Goal: Navigation & Orientation: Find specific page/section

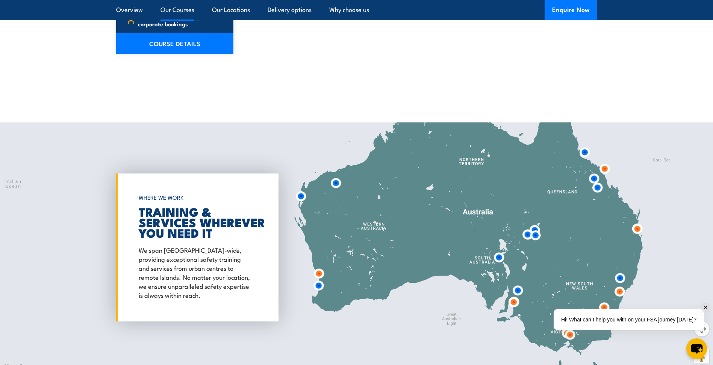
scroll to position [1165, 0]
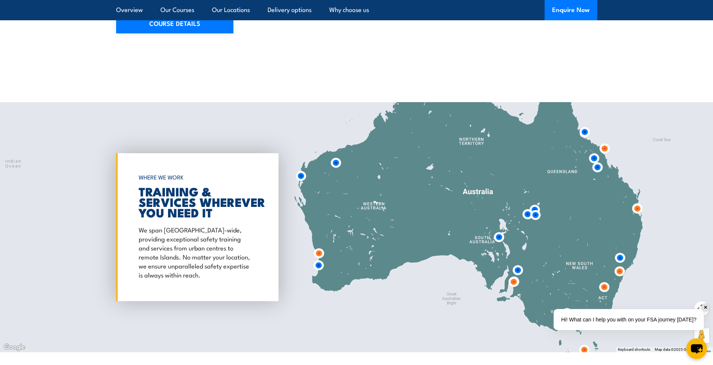
click at [317, 257] on img at bounding box center [318, 265] width 20 height 20
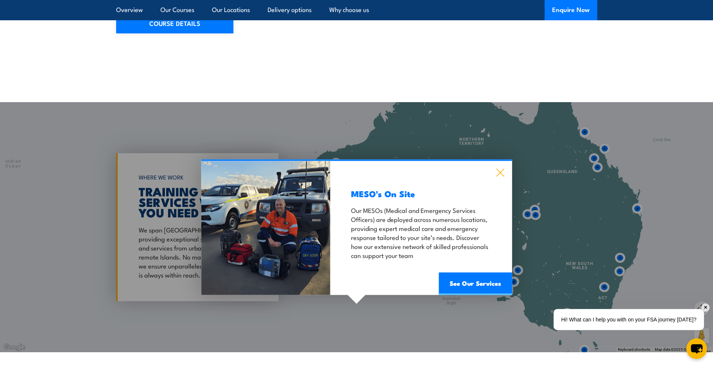
click at [499, 169] on icon at bounding box center [500, 173] width 9 height 8
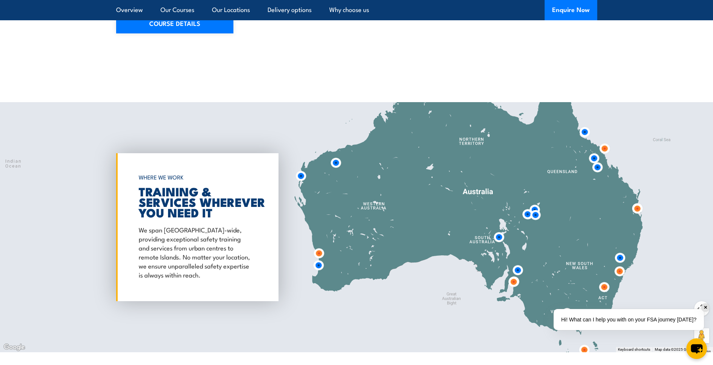
click at [319, 243] on img at bounding box center [319, 253] width 20 height 20
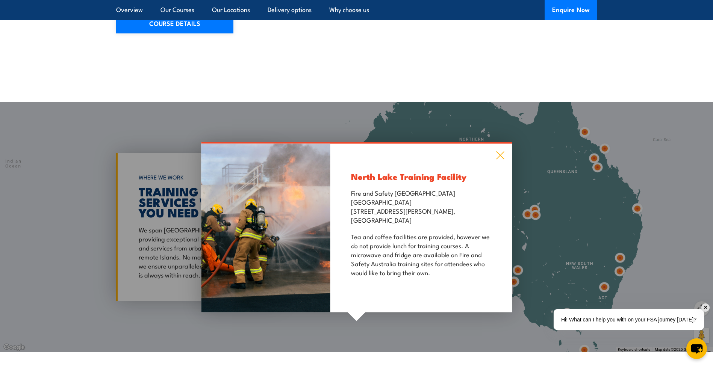
click at [500, 152] on icon at bounding box center [500, 156] width 8 height 8
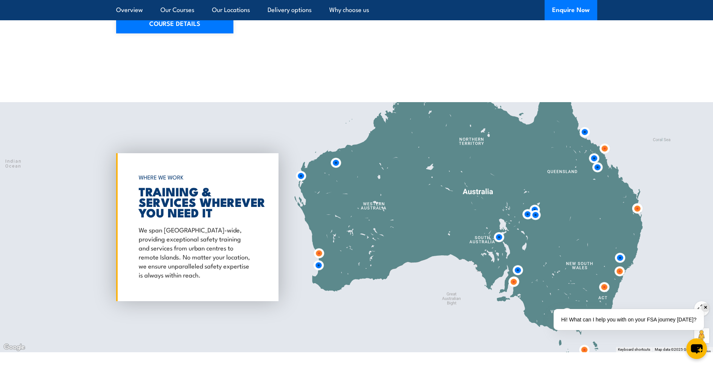
click at [500, 232] on img at bounding box center [499, 237] width 20 height 20
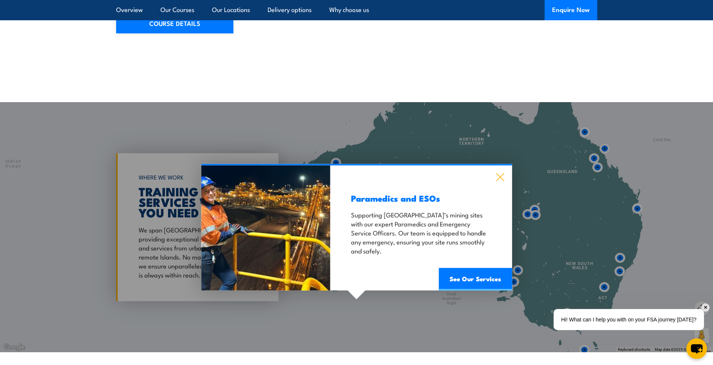
click at [498, 174] on icon at bounding box center [500, 178] width 8 height 8
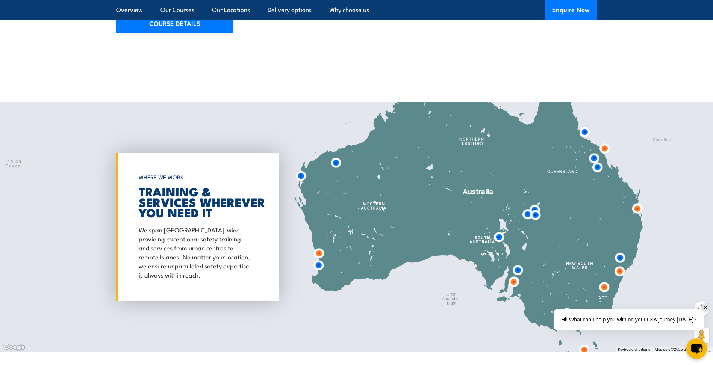
click at [534, 210] on img at bounding box center [535, 215] width 20 height 20
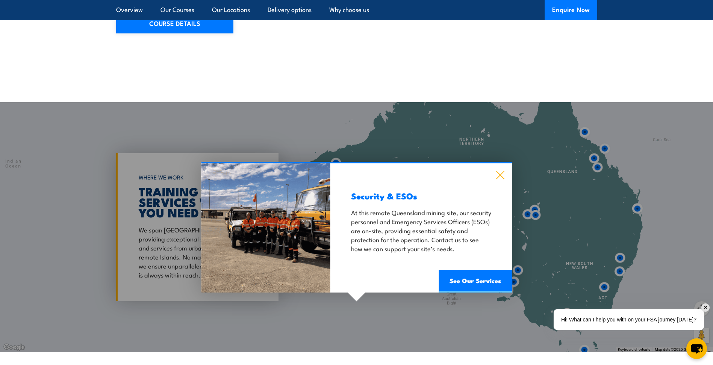
click at [500, 171] on icon at bounding box center [500, 175] width 8 height 8
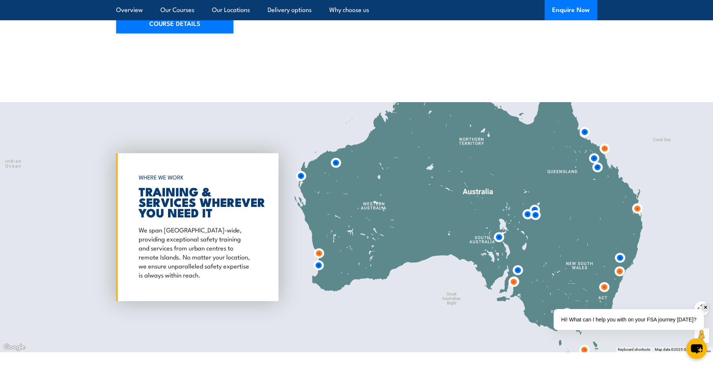
click at [527, 207] on img at bounding box center [535, 215] width 20 height 20
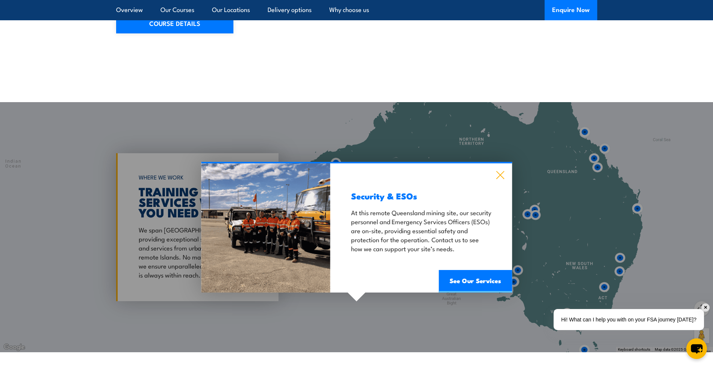
click at [503, 171] on icon at bounding box center [500, 175] width 8 height 8
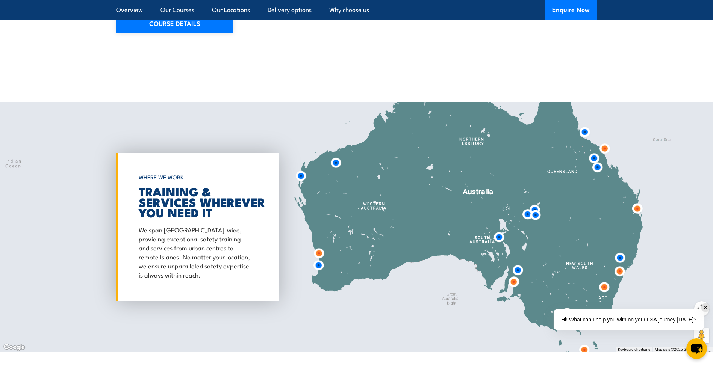
click at [533, 205] on img at bounding box center [535, 215] width 20 height 20
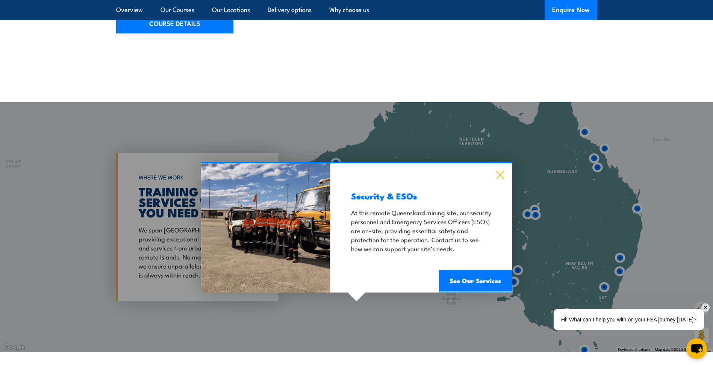
click at [503, 171] on icon at bounding box center [500, 175] width 8 height 8
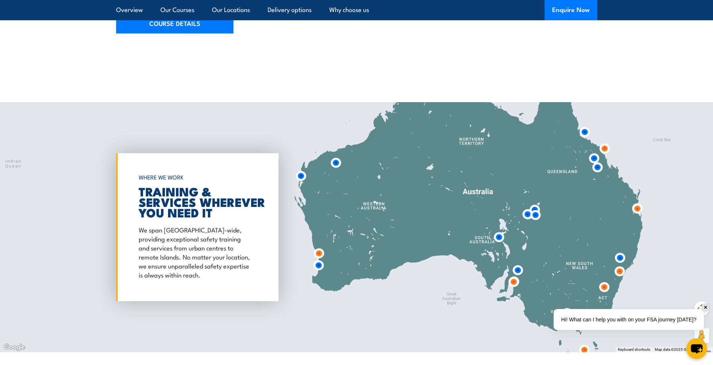
click at [337, 156] on img at bounding box center [336, 163] width 20 height 20
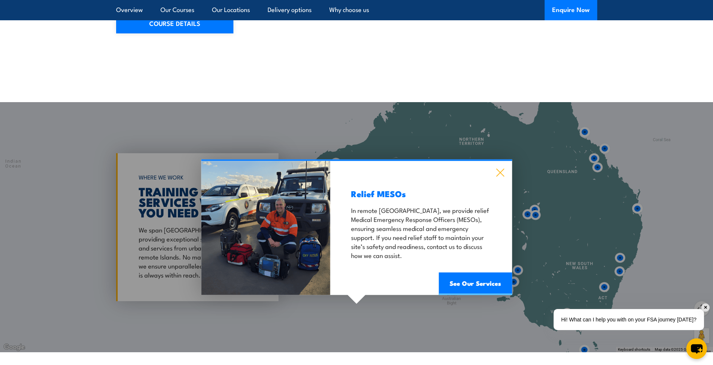
click at [499, 169] on icon at bounding box center [500, 173] width 9 height 8
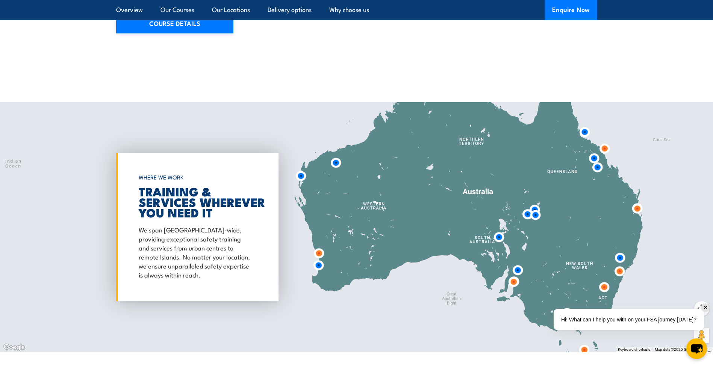
click at [298, 169] on img at bounding box center [301, 176] width 20 height 20
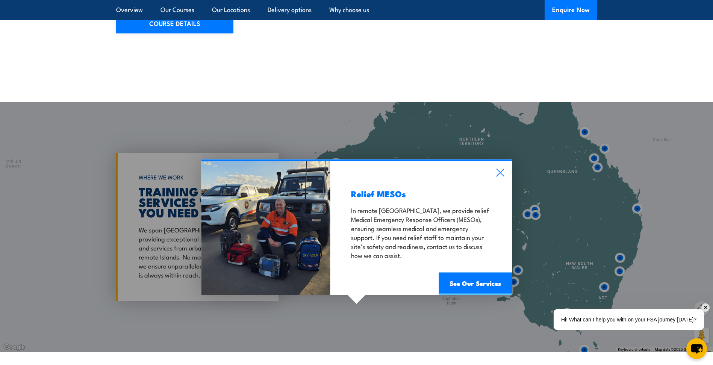
click at [492, 166] on div "Relief MESOs In remote Western Australia, we provide relief Medical Emergency R…" at bounding box center [420, 228] width 181 height 134
click at [497, 169] on icon at bounding box center [500, 173] width 9 height 8
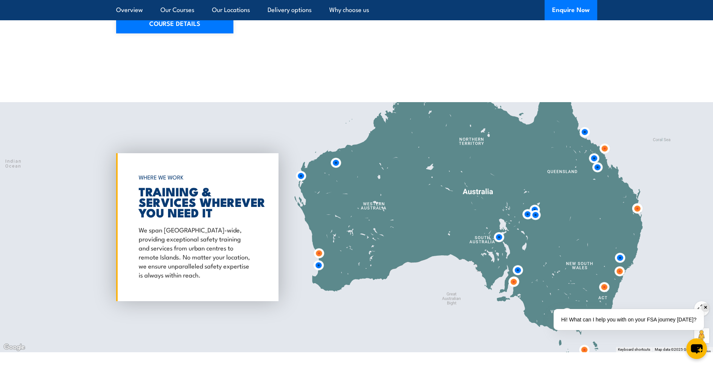
click at [588, 125] on img at bounding box center [584, 132] width 20 height 20
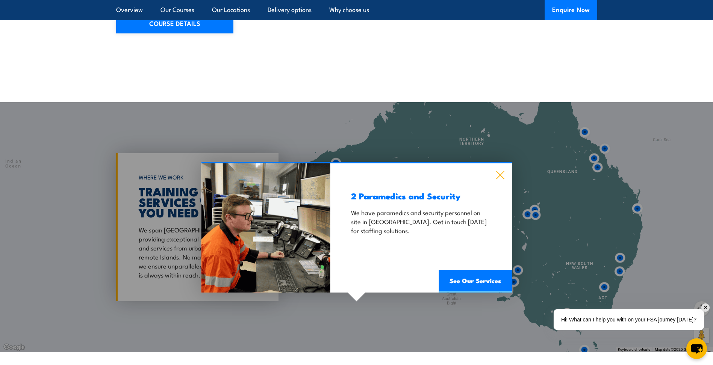
click at [500, 171] on icon at bounding box center [500, 175] width 9 height 8
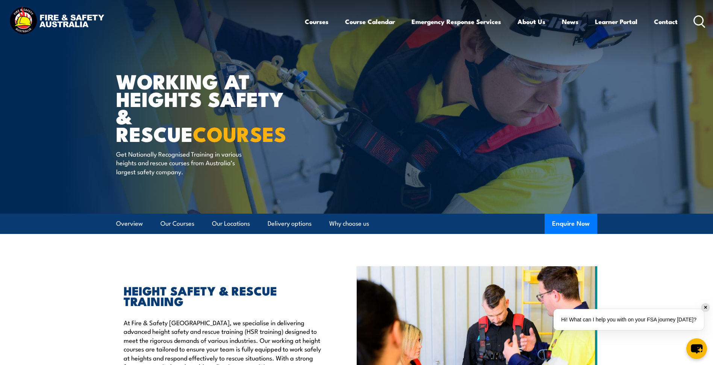
scroll to position [0, 0]
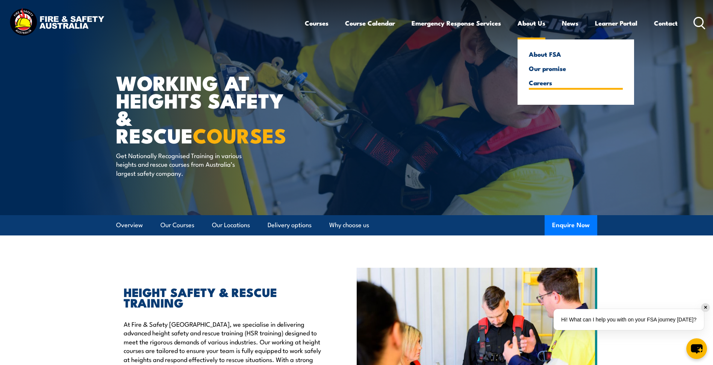
click at [532, 82] on link "Careers" at bounding box center [576, 82] width 94 height 7
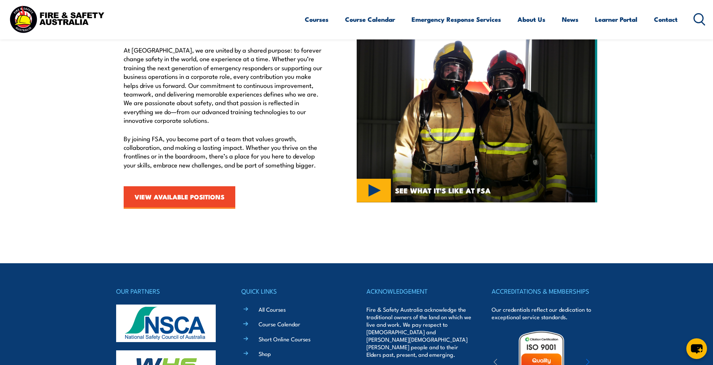
scroll to position [263, 0]
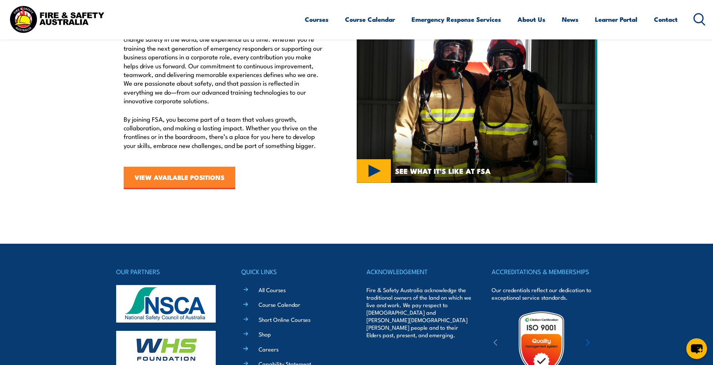
click at [184, 178] on link "VIEW AVAILABLE POSITIONS" at bounding box center [180, 178] width 112 height 23
